Goal: Register for event/course

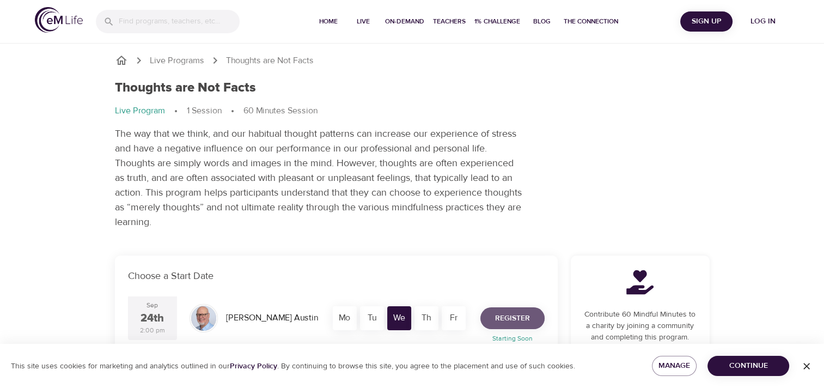
click at [522, 315] on span "Register" at bounding box center [512, 318] width 35 height 14
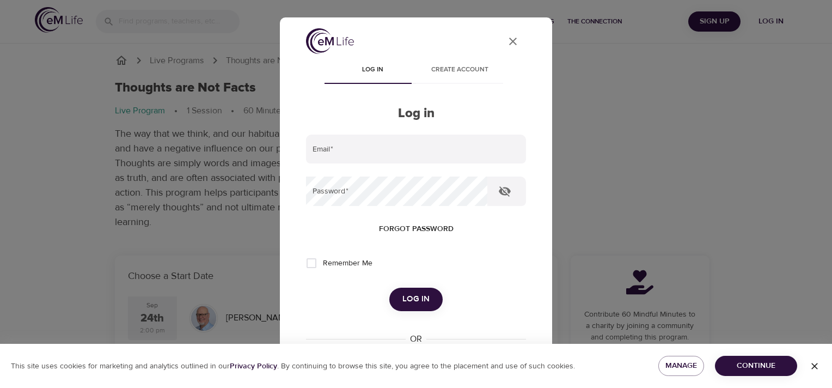
type input "[PERSON_NAME][EMAIL_ADDRESS][PERSON_NAME][DOMAIN_NAME]"
click at [402, 304] on span "Log in" at bounding box center [415, 299] width 27 height 14
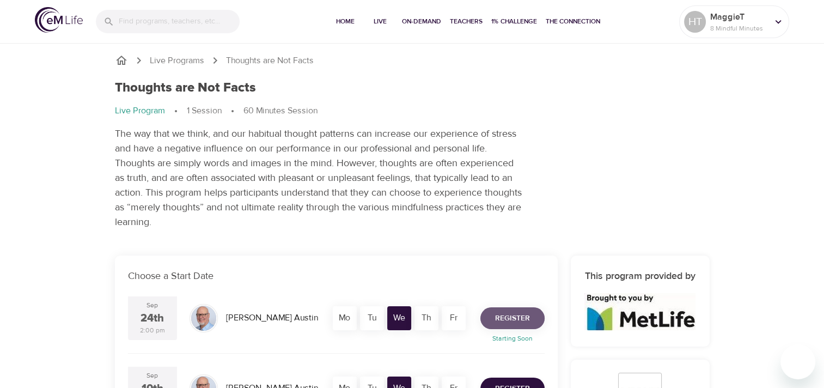
click at [501, 314] on span "Register" at bounding box center [512, 318] width 35 height 14
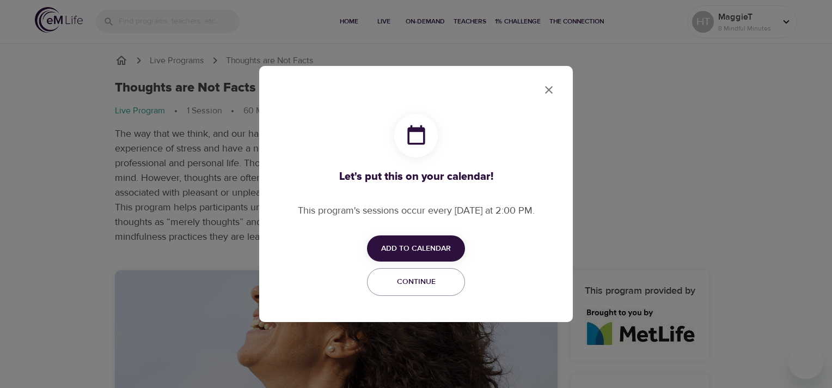
checkbox input "true"
click at [441, 250] on span "Add to Calendar" at bounding box center [416, 249] width 70 height 14
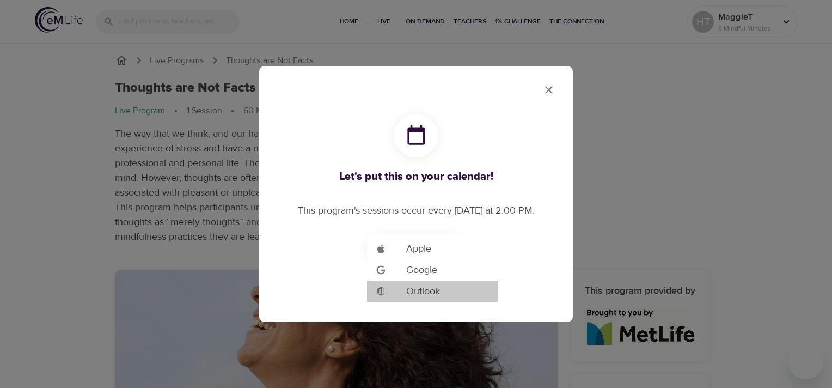
click at [429, 290] on span "Outlook" at bounding box center [423, 291] width 34 height 15
